Goal: Transaction & Acquisition: Purchase product/service

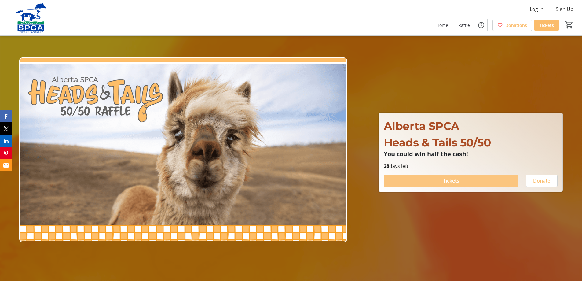
click at [428, 181] on span at bounding box center [451, 180] width 135 height 15
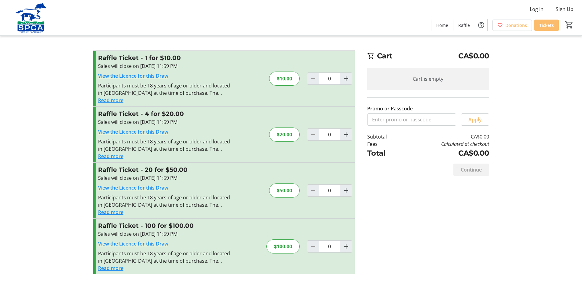
scroll to position [1, 0]
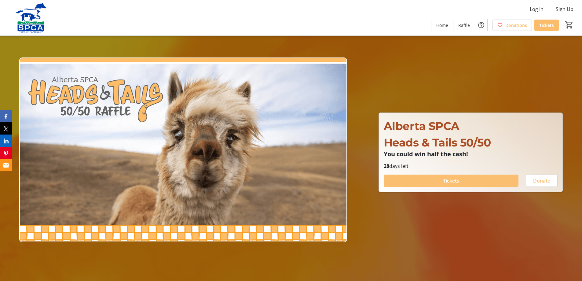
click at [439, 180] on span at bounding box center [451, 180] width 135 height 15
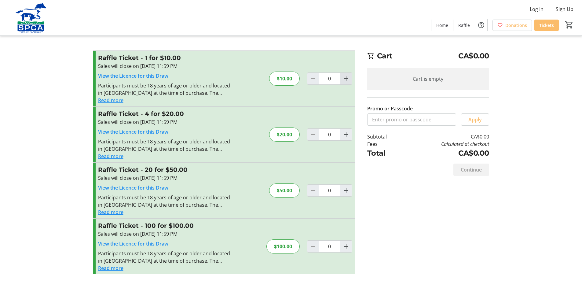
click at [349, 80] on mat-icon "Increment by one" at bounding box center [346, 78] width 7 height 7
type input "1"
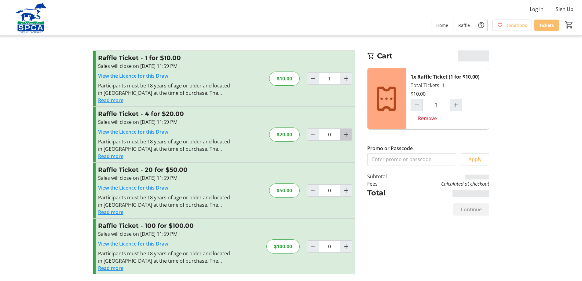
click at [347, 134] on mat-icon "Increment by one" at bounding box center [346, 134] width 7 height 7
type input "1"
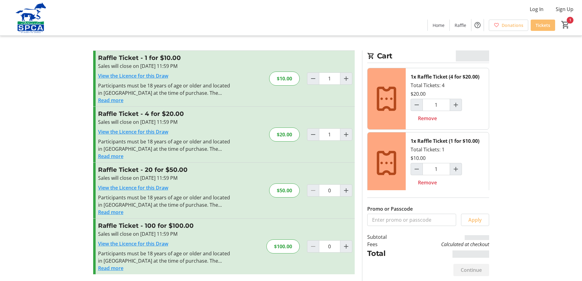
scroll to position [1, 0]
click at [472, 269] on span "Continue" at bounding box center [471, 269] width 21 height 7
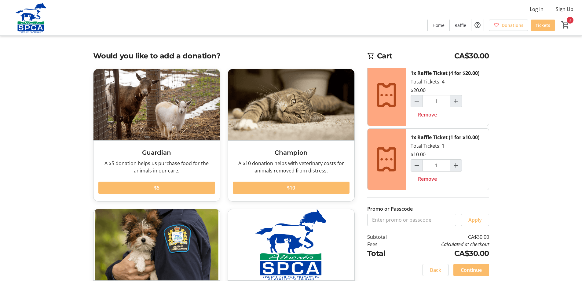
scroll to position [18, 0]
click at [426, 179] on span "Remove" at bounding box center [427, 178] width 19 height 7
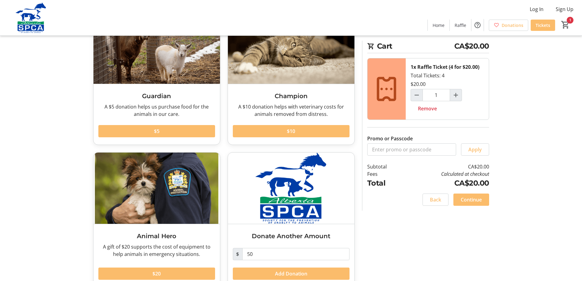
scroll to position [70, 0]
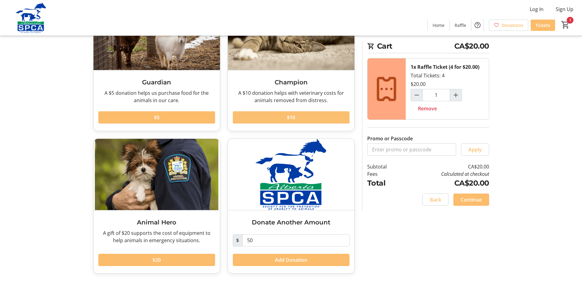
click at [291, 118] on span "$10" at bounding box center [291, 117] width 8 height 7
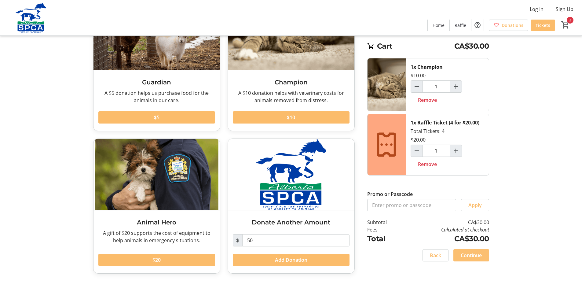
click at [473, 254] on span "Continue" at bounding box center [471, 254] width 21 height 7
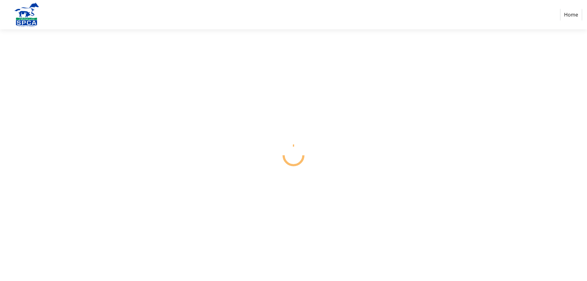
select select "CA"
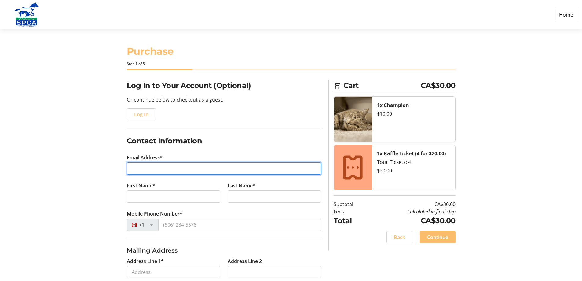
click at [167, 166] on input "Email Address*" at bounding box center [224, 168] width 194 height 12
type input "[EMAIL_ADDRESS][DOMAIN_NAME]"
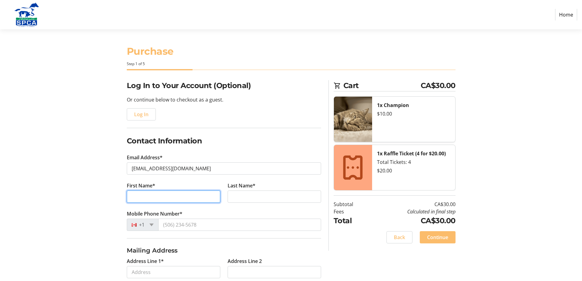
type input "[PERSON_NAME]"
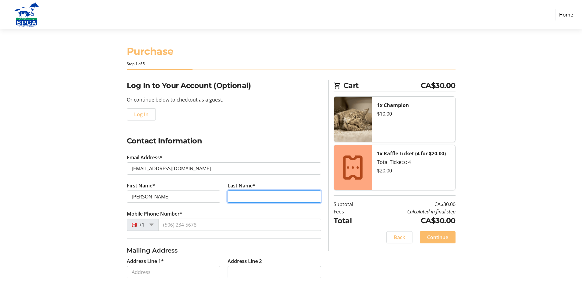
type input "[PERSON_NAME]"
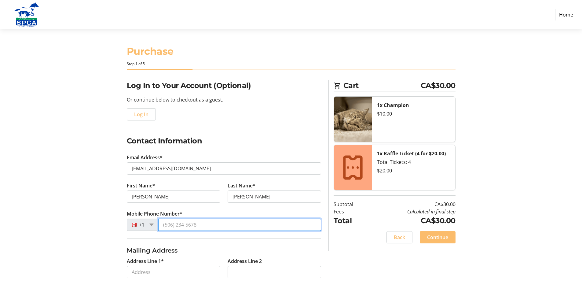
type input "[PHONE_NUMBER]"
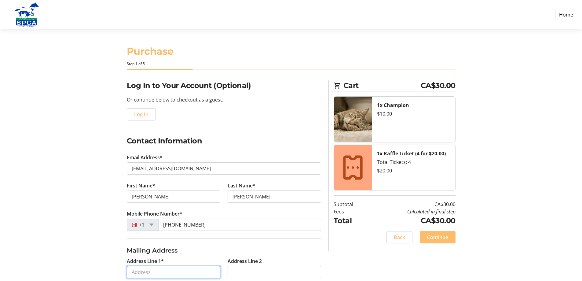
type input "[STREET_ADDRESS]"
type input "Canmore"
select select "AB"
type input "T1W1C2"
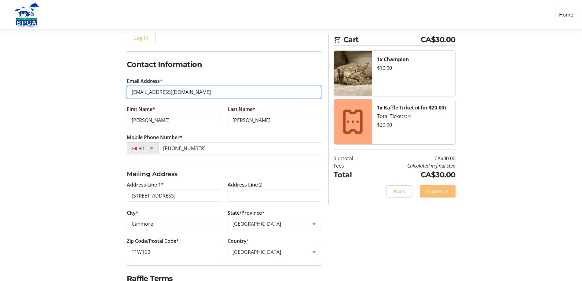
scroll to position [106, 0]
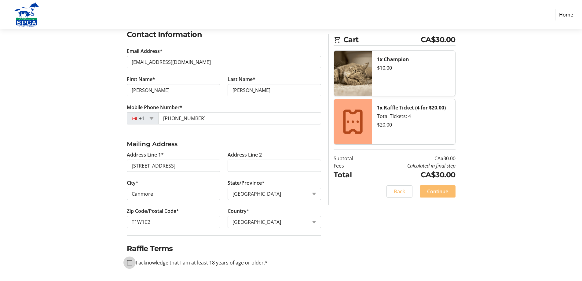
click at [130, 260] on input "I acknowledge that I am at least 18 years of age or older.*" at bounding box center [129, 262] width 5 height 5
checkbox input "true"
click at [430, 189] on span "Continue" at bounding box center [437, 191] width 21 height 7
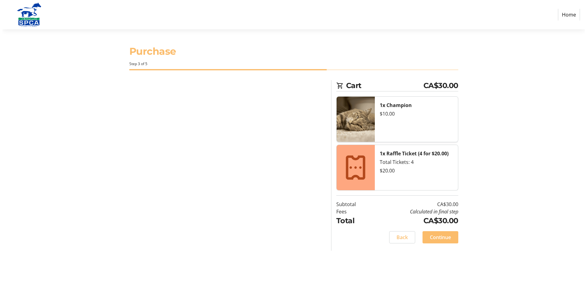
scroll to position [0, 0]
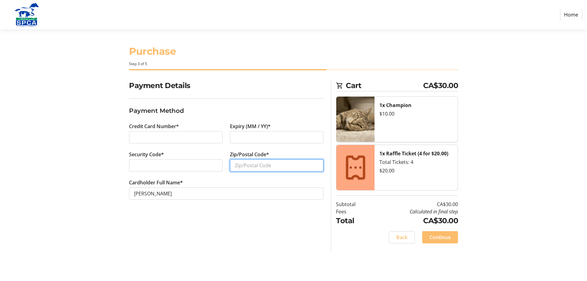
click at [238, 166] on input "Zip/Postal Code*" at bounding box center [276, 165] width 93 height 12
type input "t1w1c2"
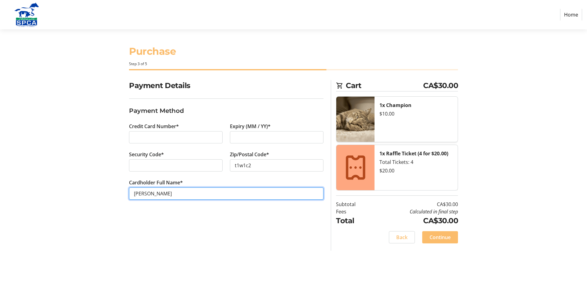
click at [203, 191] on input "[PERSON_NAME]" at bounding box center [226, 193] width 194 height 12
click at [444, 236] on span "Continue" at bounding box center [439, 236] width 21 height 7
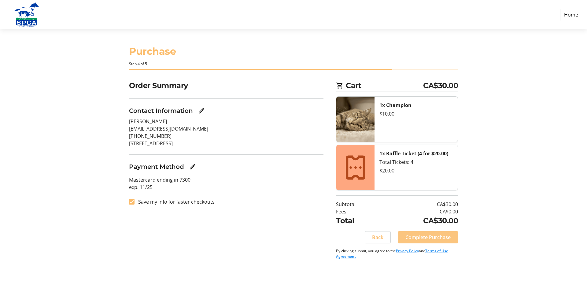
click at [429, 239] on span "Complete Purchase" at bounding box center [427, 236] width 45 height 7
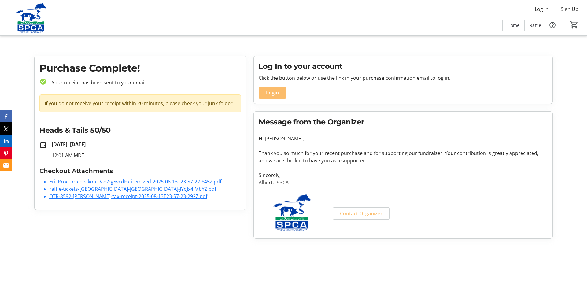
click at [96, 188] on link "raffle-tickets-[GEOGRAPHIC_DATA]-[GEOGRAPHIC_DATA]-JYoJx4iMbYZ.pdf" at bounding box center [132, 188] width 167 height 7
